Goal: Transaction & Acquisition: Purchase product/service

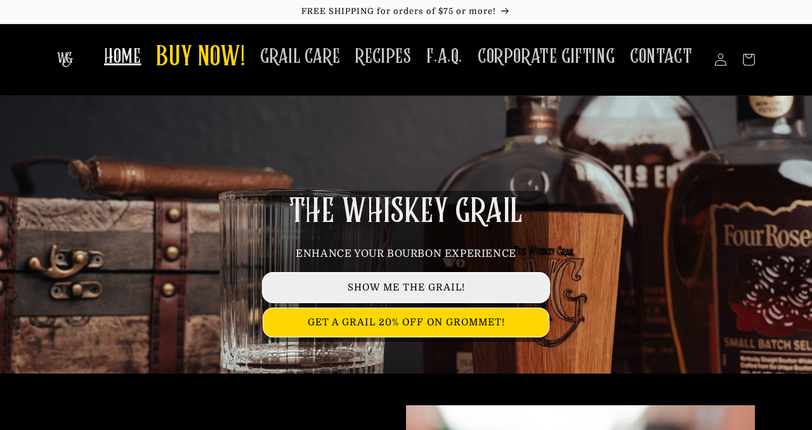
click at [405, 280] on link "SHOW ME THE GRAIL!" at bounding box center [405, 287] width 285 height 29
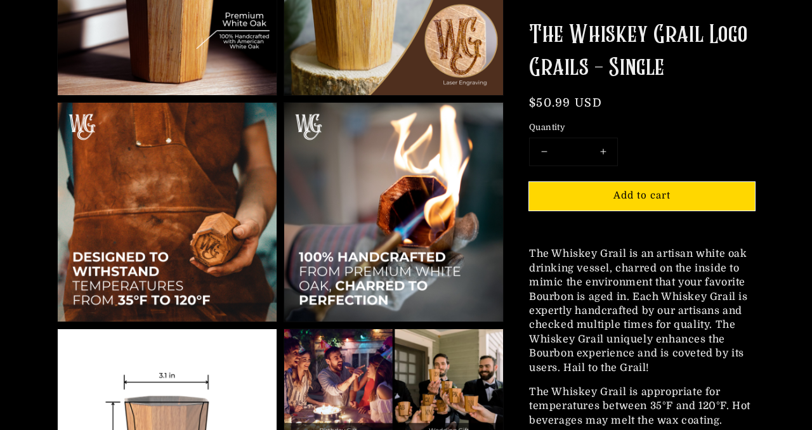
scroll to position [982, 0]
